Goal: Check status: Check status

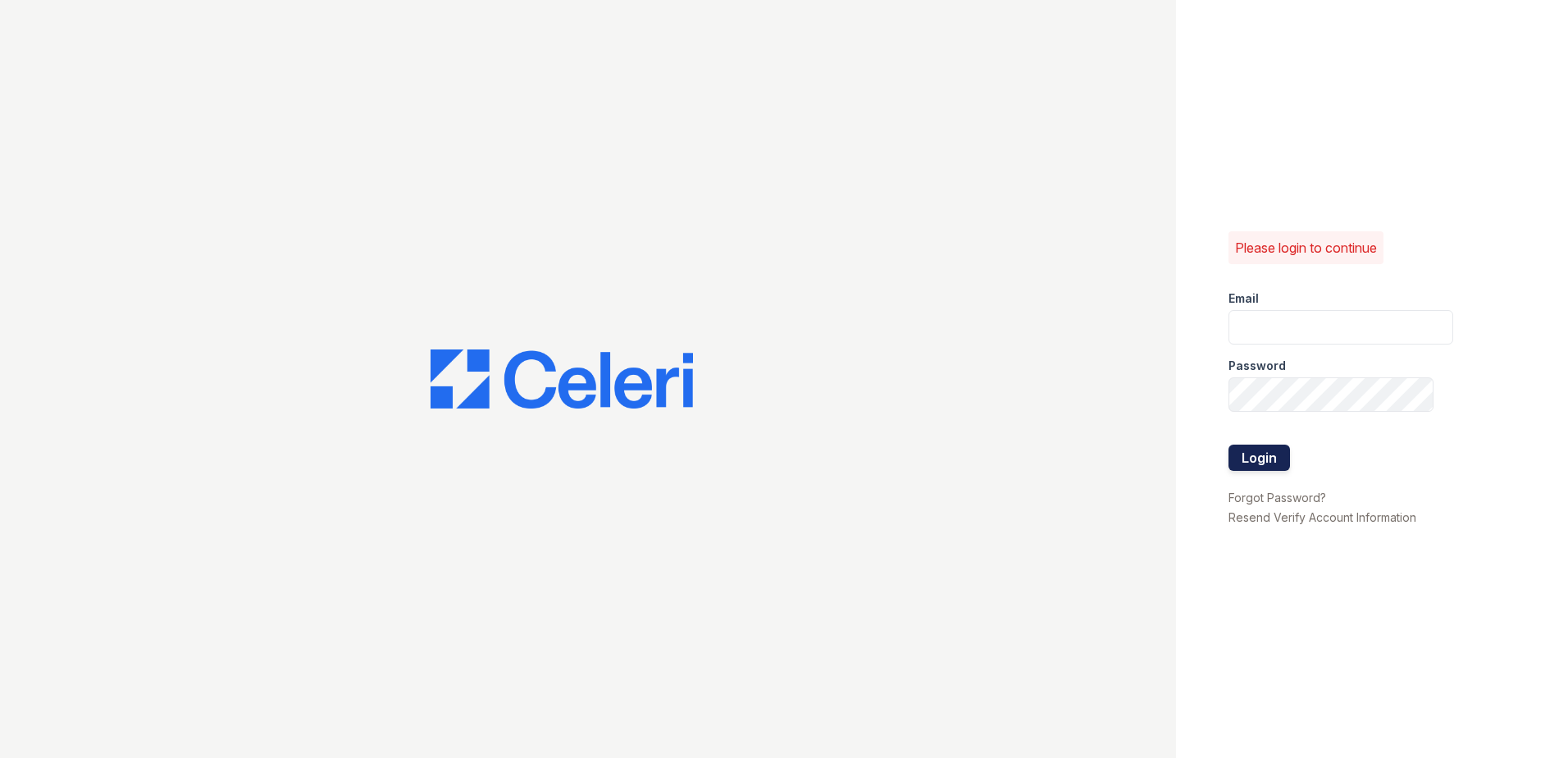
type input "thesocialwest@trinity-pm.com"
click at [1256, 463] on button "Login" at bounding box center [1259, 458] width 61 height 26
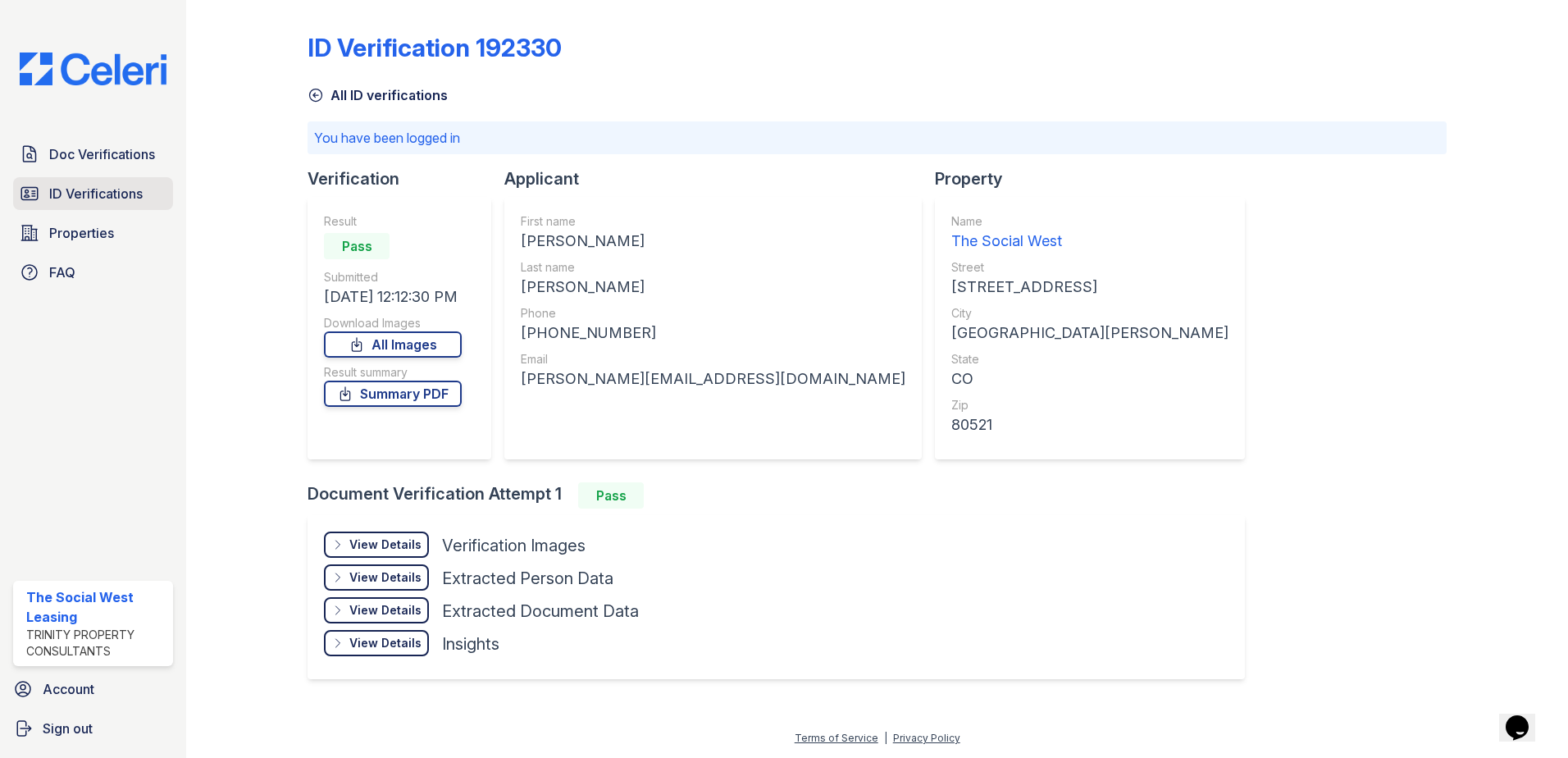
click at [145, 188] on link "ID Verifications" at bounding box center [93, 193] width 160 height 33
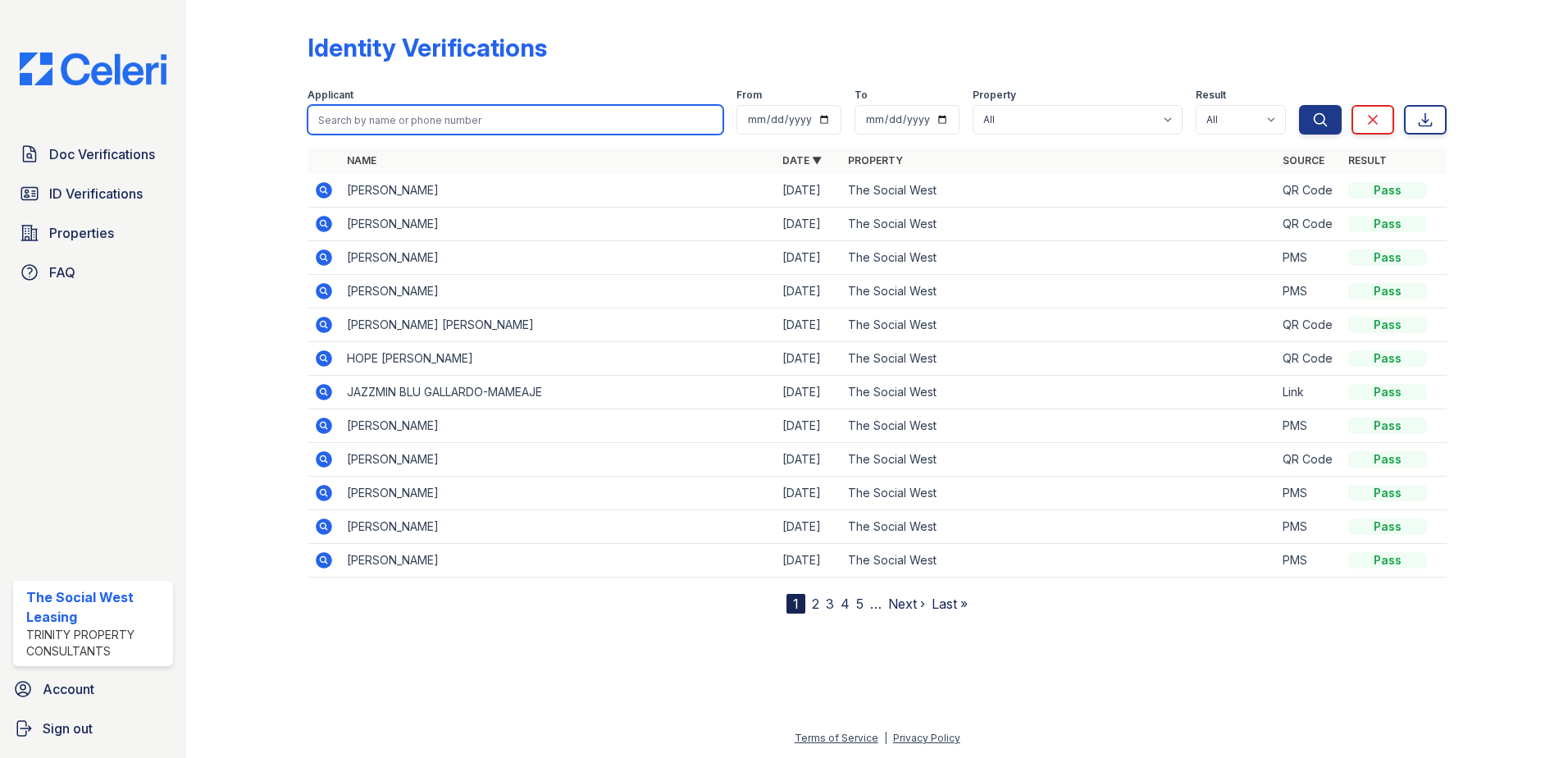
click at [456, 122] on input "search" at bounding box center [515, 120] width 416 height 30
type input "conner scott"
click at [1300, 105] on button "Search" at bounding box center [1321, 120] width 43 height 30
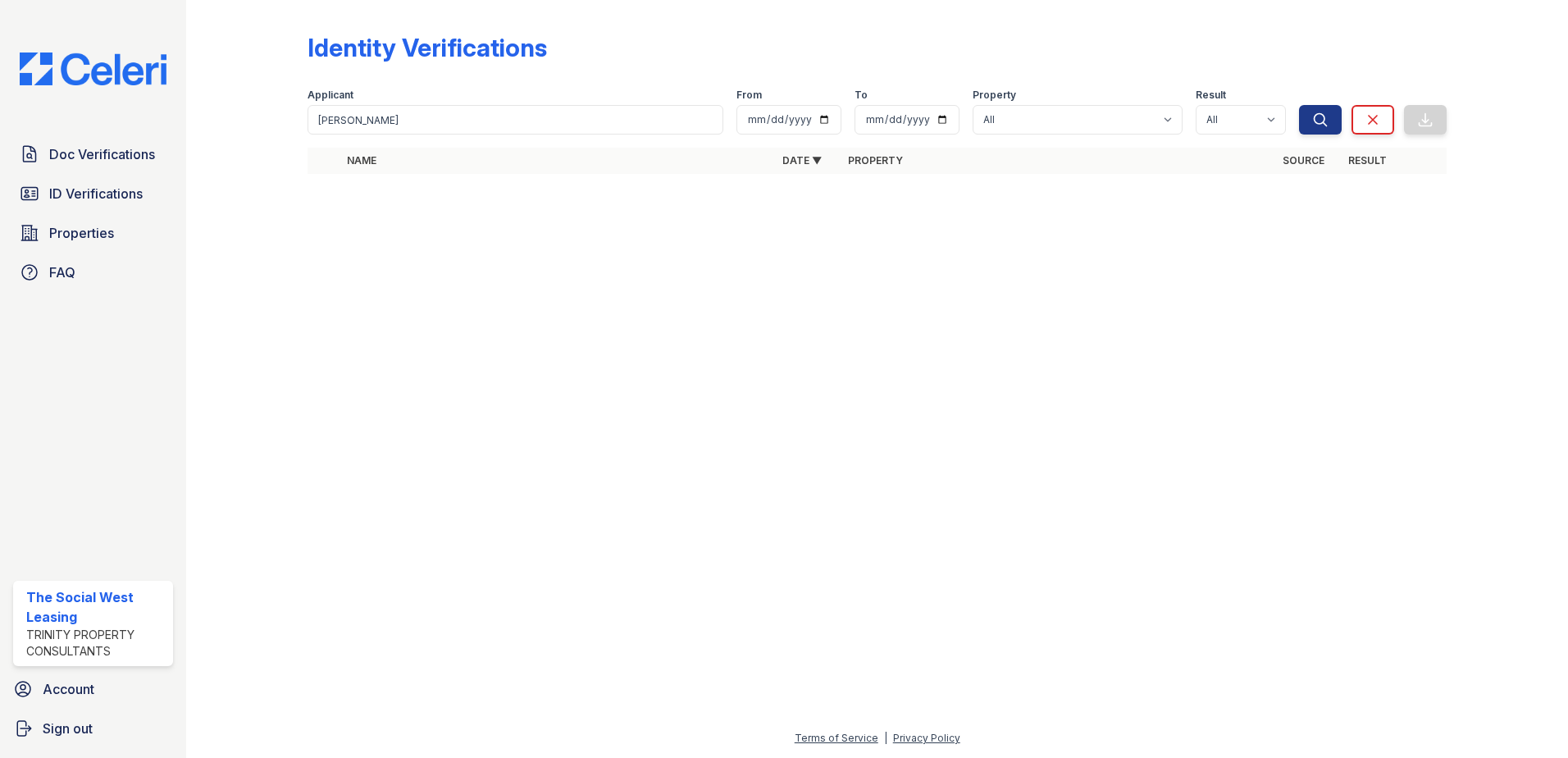
click at [422, 102] on div "Applicant" at bounding box center [515, 97] width 416 height 17
click at [425, 109] on input "conner scott" at bounding box center [515, 120] width 416 height 30
type input "conner"
click at [1300, 105] on button "Search" at bounding box center [1321, 120] width 43 height 30
click at [328, 190] on icon at bounding box center [324, 190] width 17 height 17
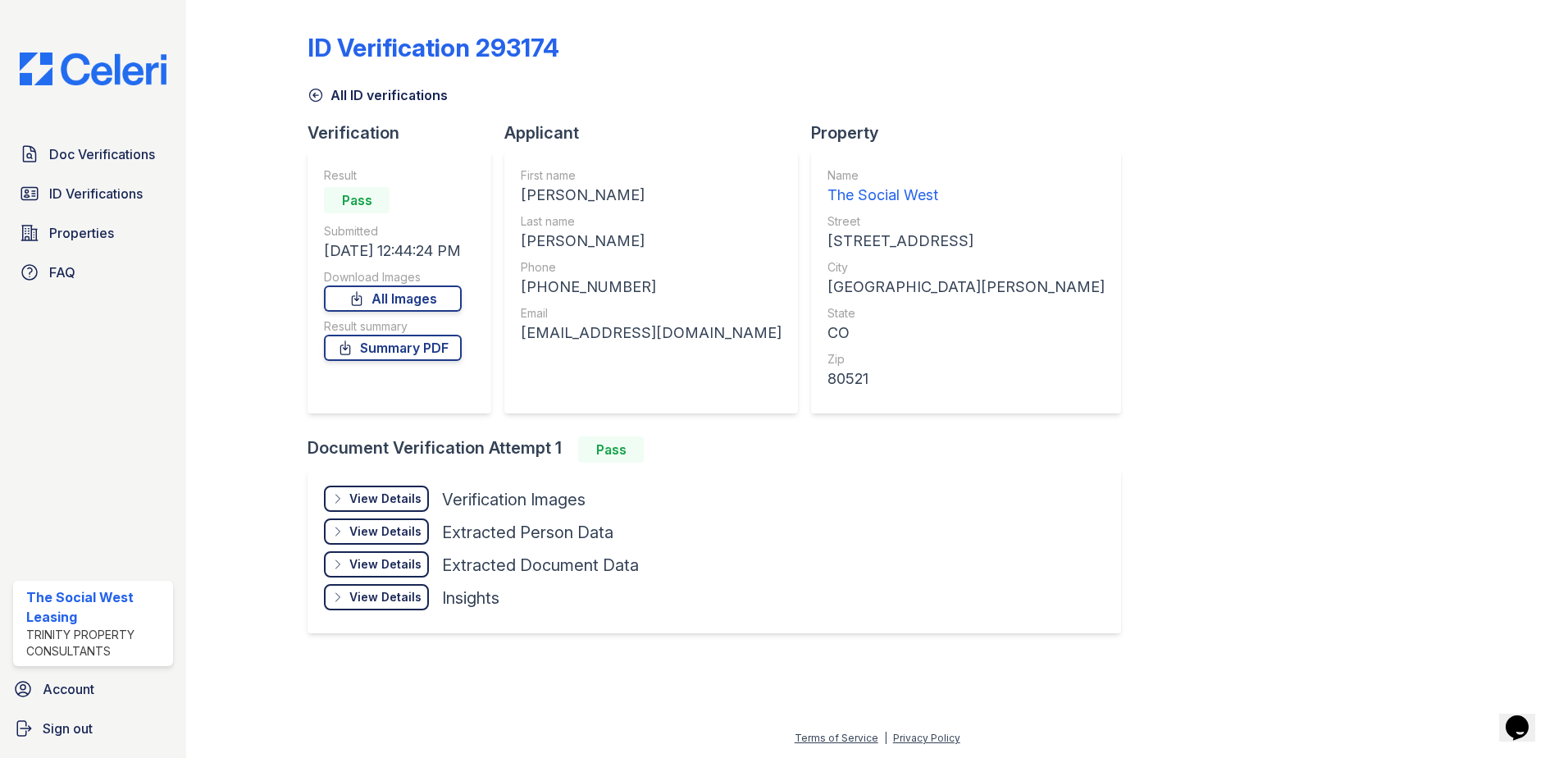
drag, startPoint x: 0, startPoint y: 0, endPoint x: 199, endPoint y: 150, distance: 249.2
click at [195, 151] on div "ID Verification 293174 All ID verifications Verification Result Pass Submitted …" at bounding box center [877, 379] width 1382 height 758
click at [425, 297] on link "All Images" at bounding box center [392, 299] width 138 height 26
click at [435, 346] on link "Summary PDF" at bounding box center [392, 348] width 138 height 26
click at [406, 304] on link "All Images" at bounding box center [392, 299] width 138 height 26
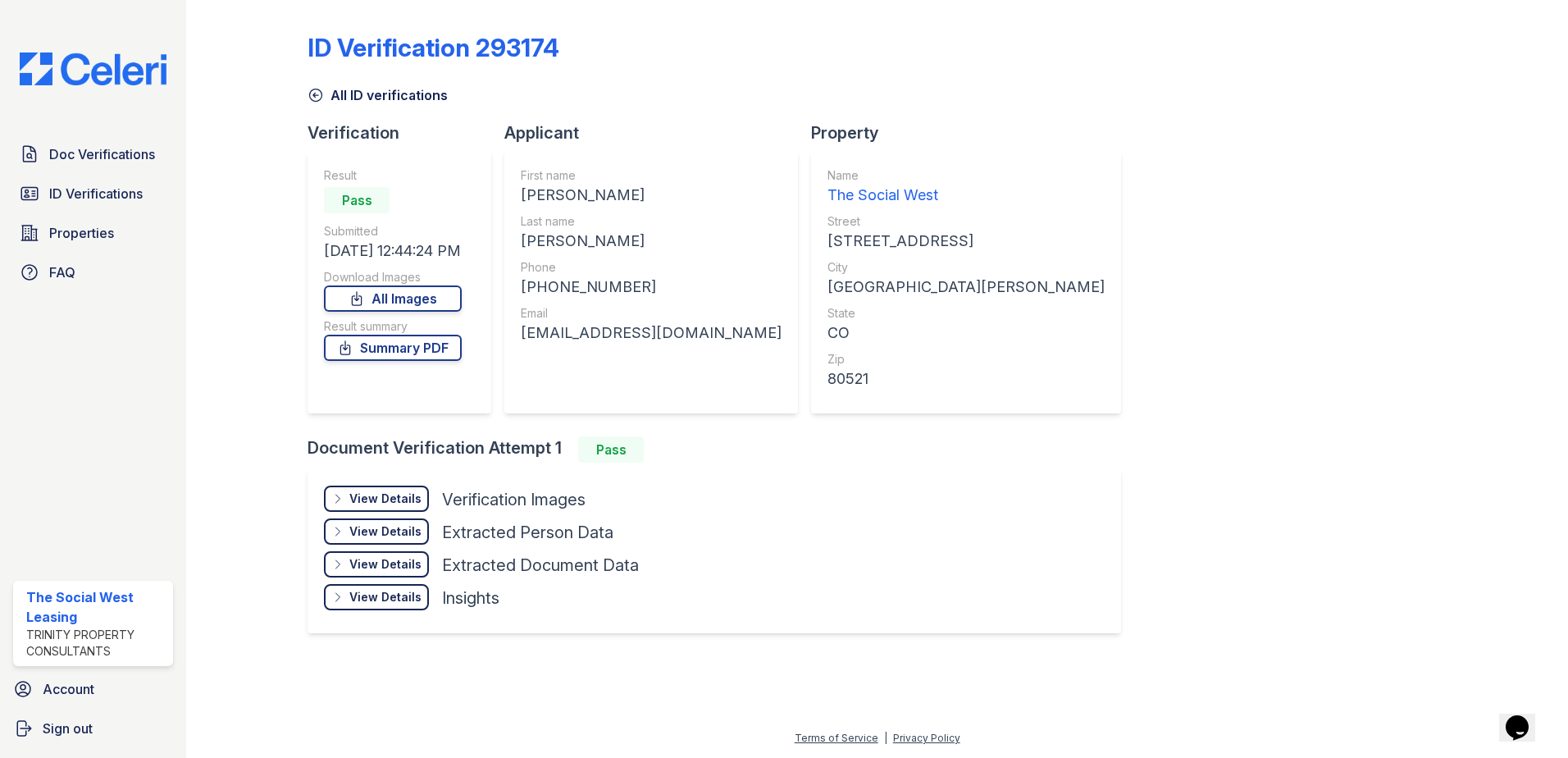
click at [1129, 369] on div "ID Verification 293174 All ID verifications Verification Result Pass Submitted …" at bounding box center [877, 331] width 1139 height 650
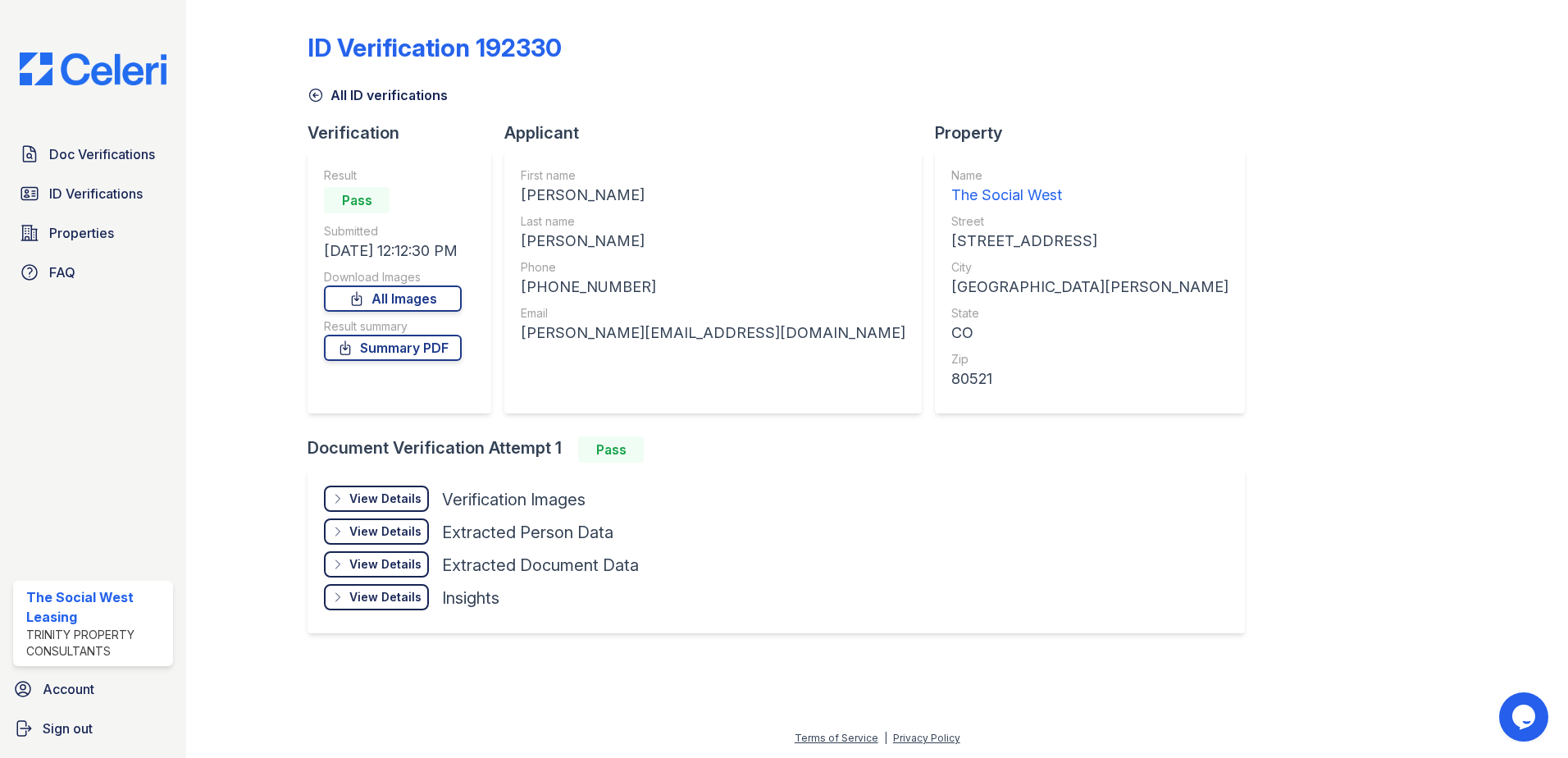
click at [323, 158] on div "ID Verification 192330 All ID verifications Verification Result Pass Submitted …" at bounding box center [877, 341] width 1329 height 683
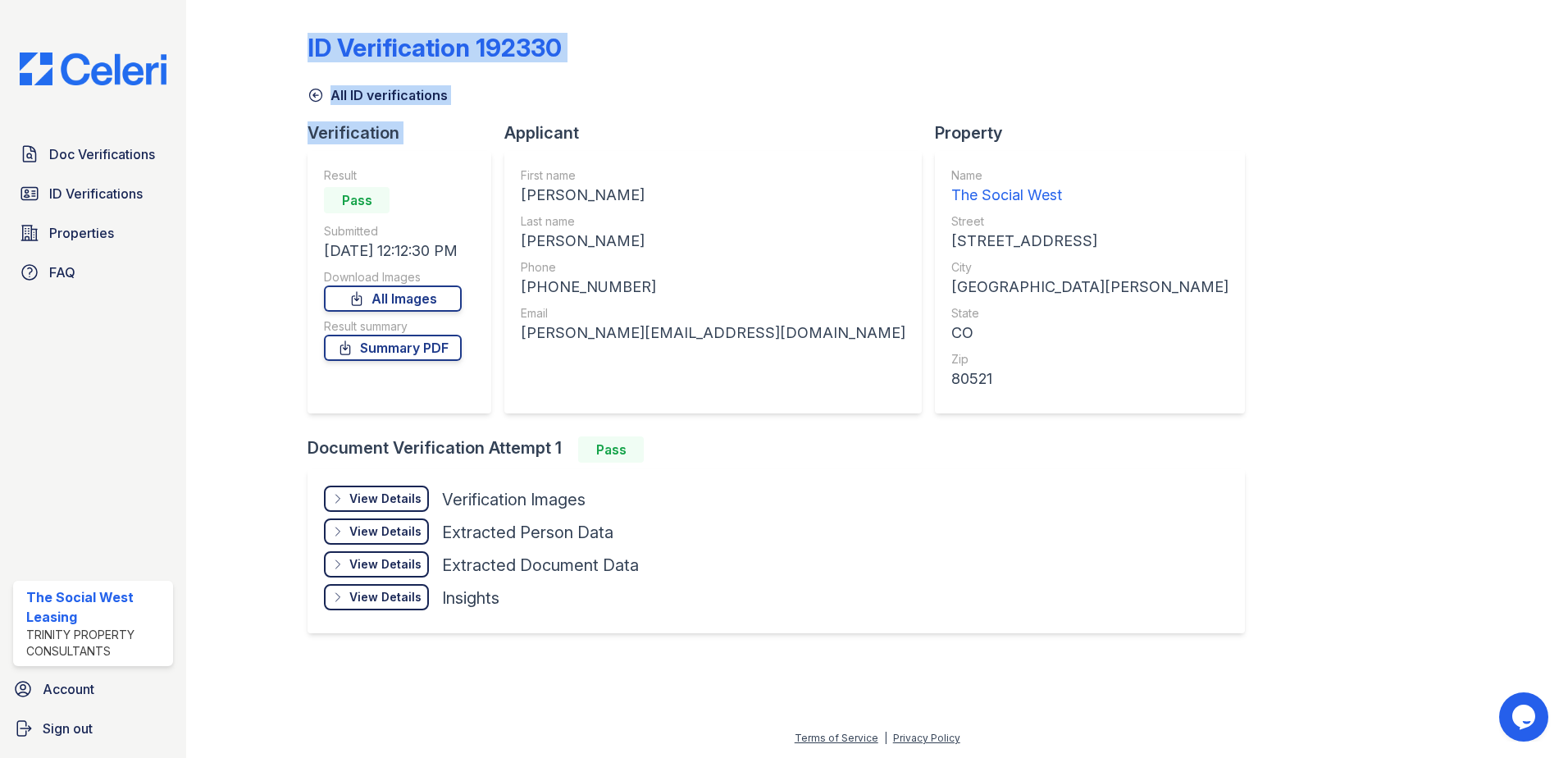
drag, startPoint x: 382, startPoint y: 172, endPoint x: 399, endPoint y: 162, distance: 19.7
click at [399, 162] on div "Result Pass Submitted [DATE] 12:12:30 PM Download Images All Images Result summ…" at bounding box center [399, 283] width 183 height 263
